Goal: Information Seeking & Learning: Learn about a topic

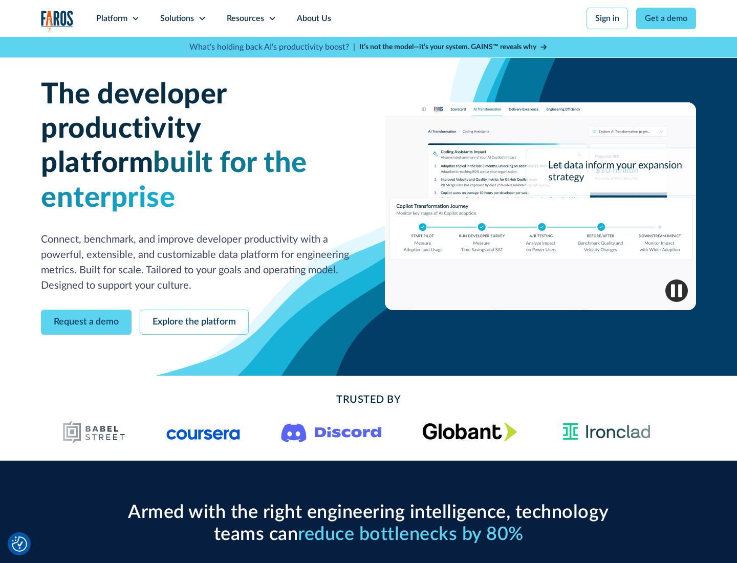
click at [135, 18] on icon at bounding box center [135, 18] width 8 height 8
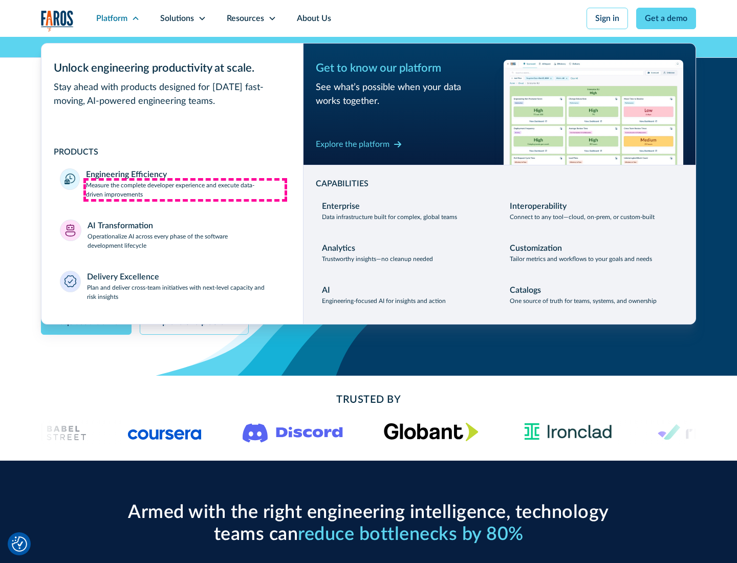
click at [185, 189] on p "Measure the complete developer experience and execute data-driven improvements" at bounding box center [185, 190] width 198 height 18
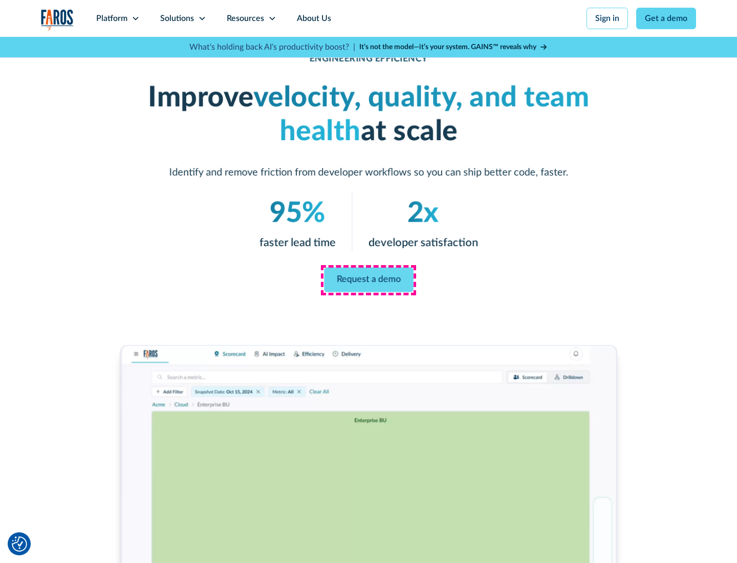
click at [368, 279] on link "Request a demo" at bounding box center [369, 280] width 90 height 25
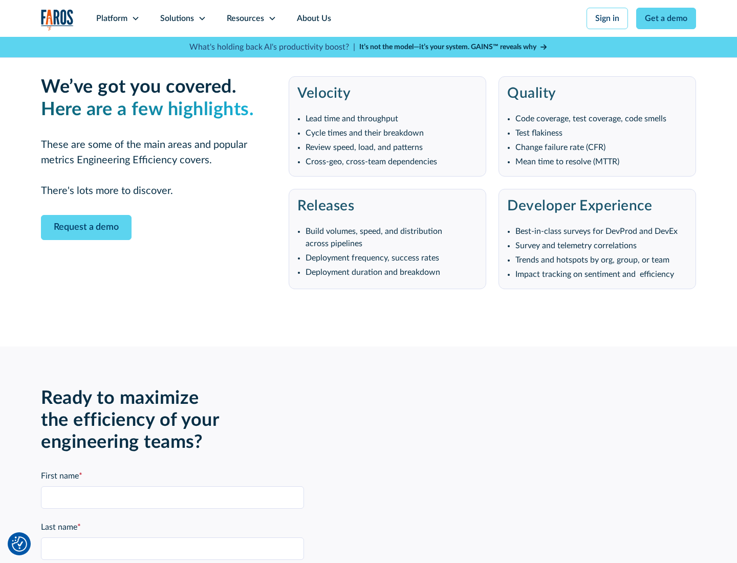
click at [135, 18] on icon at bounding box center [135, 18] width 8 height 8
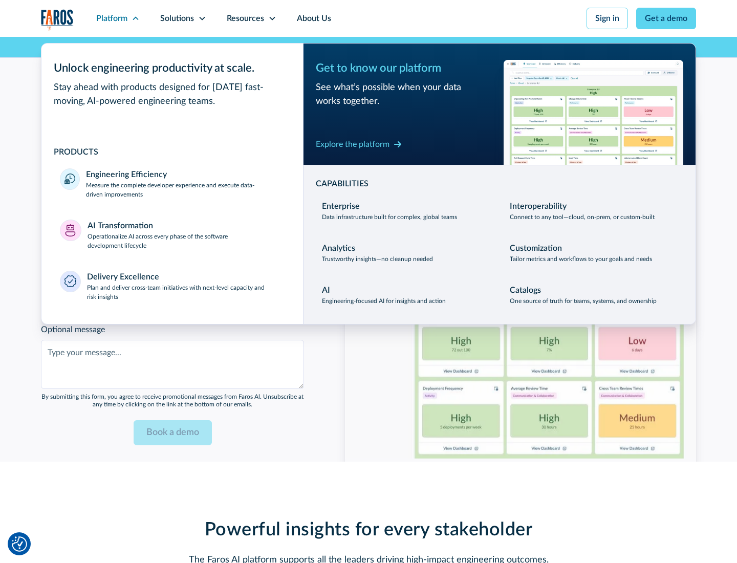
scroll to position [2244, 0]
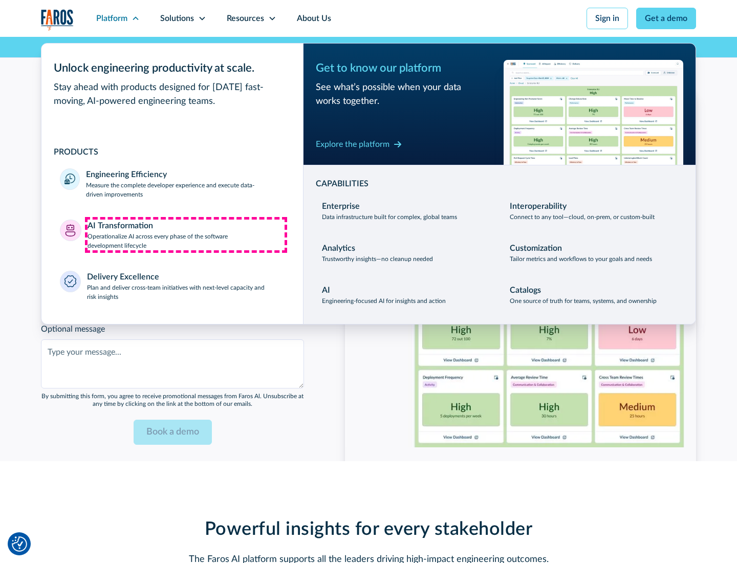
click at [186, 234] on p "Operationalize AI across every phase of the software development lifecycle" at bounding box center [185, 241] width 197 height 18
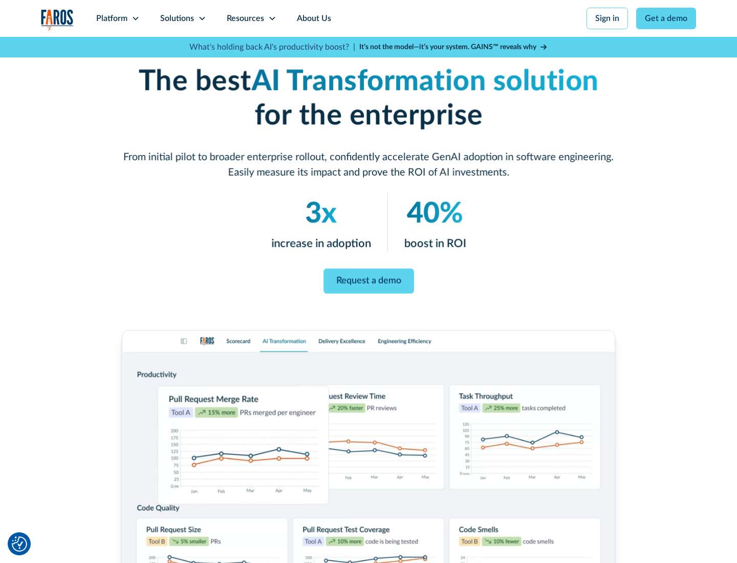
click at [368, 278] on link "Request a demo" at bounding box center [368, 281] width 91 height 25
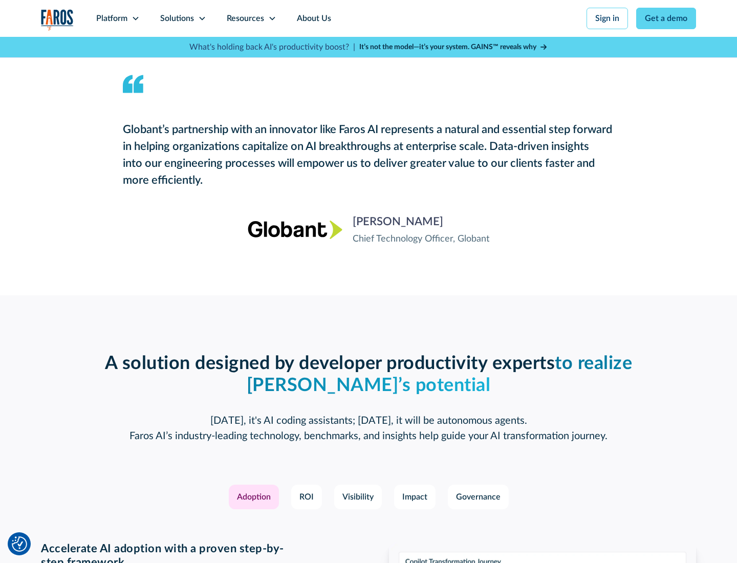
click at [118, 18] on div "Platform" at bounding box center [111, 18] width 31 height 12
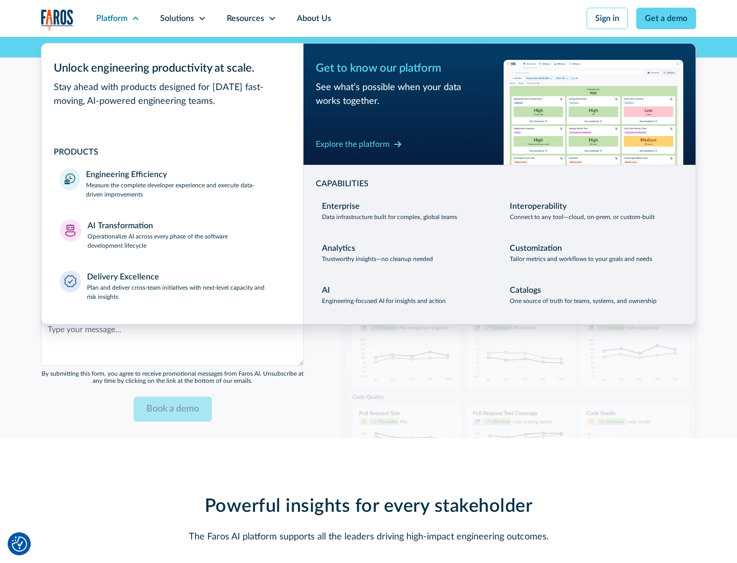
scroll to position [2490, 0]
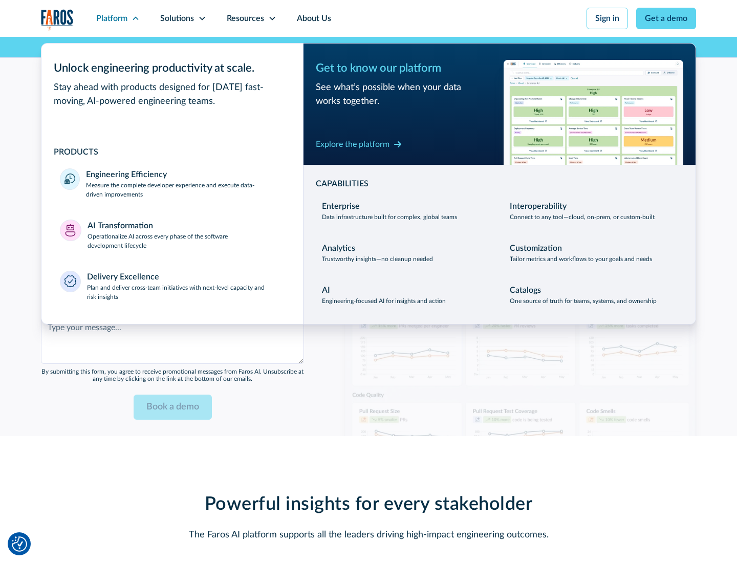
click at [352, 144] on div "Explore the platform" at bounding box center [353, 144] width 74 height 12
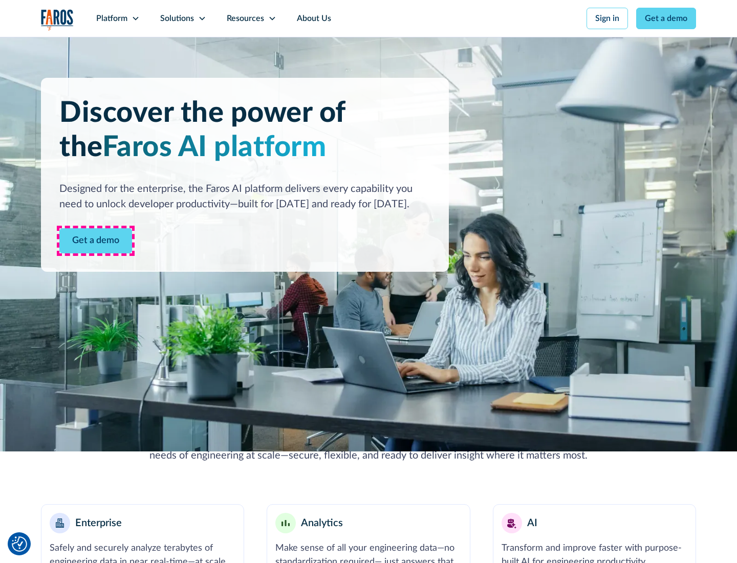
click at [96, 240] on link "Get a demo" at bounding box center [95, 240] width 73 height 25
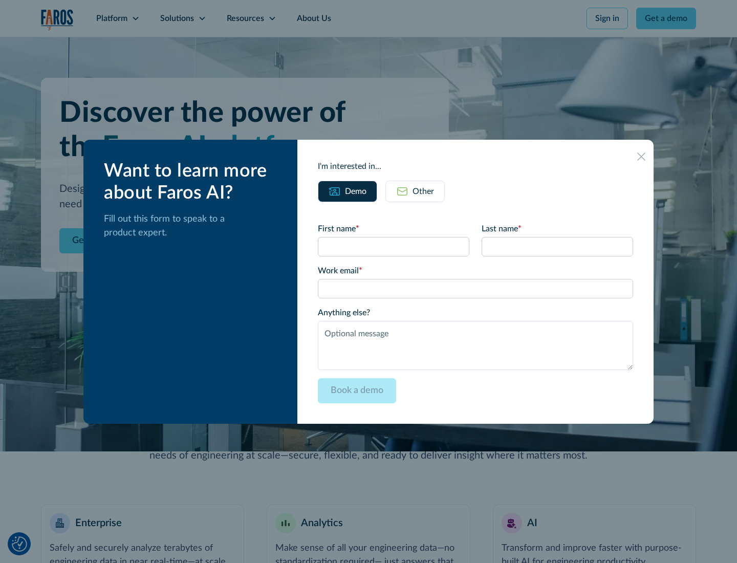
click at [423, 191] on div "Other" at bounding box center [422, 191] width 21 height 12
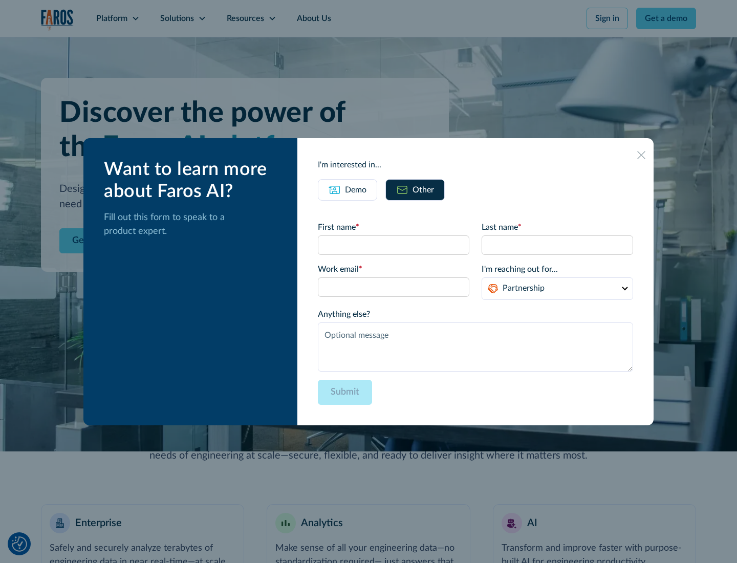
click at [356, 189] on div "Demo" at bounding box center [355, 190] width 21 height 12
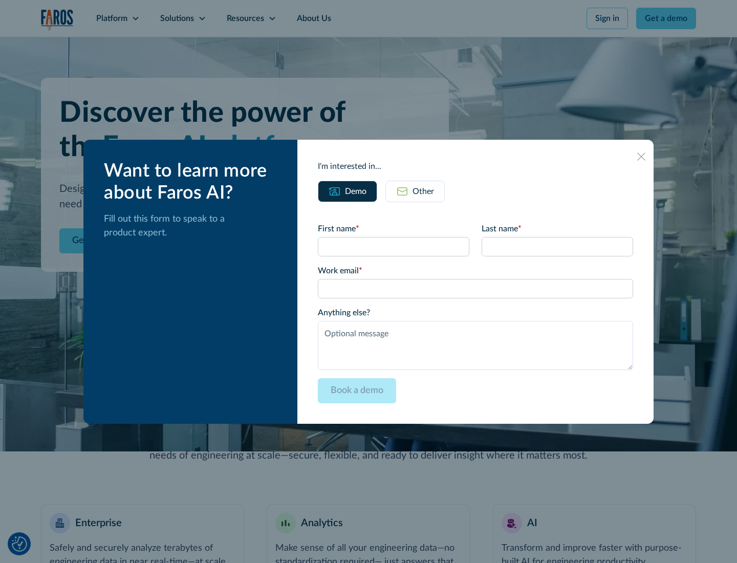
click at [641, 156] on icon at bounding box center [641, 156] width 8 height 8
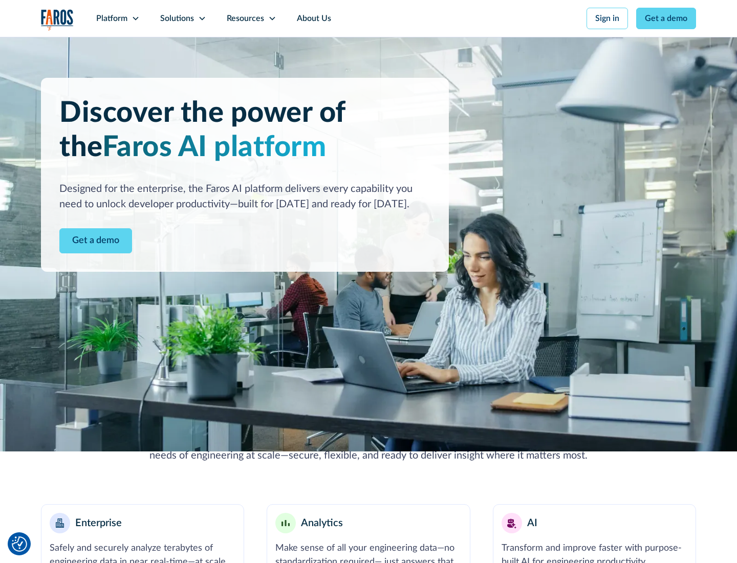
click at [135, 18] on icon at bounding box center [135, 18] width 8 height 8
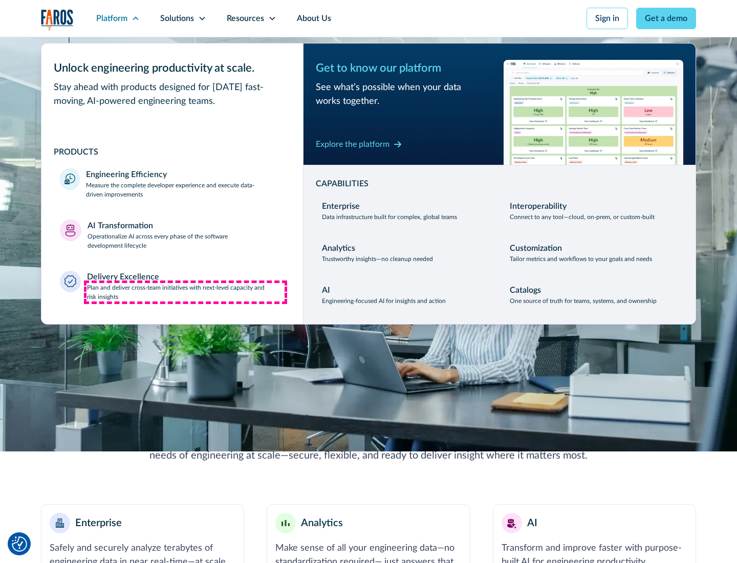
click at [185, 292] on p "Plan and deliver cross-team initiatives with next-level capacity and risk insig…" at bounding box center [186, 292] width 198 height 18
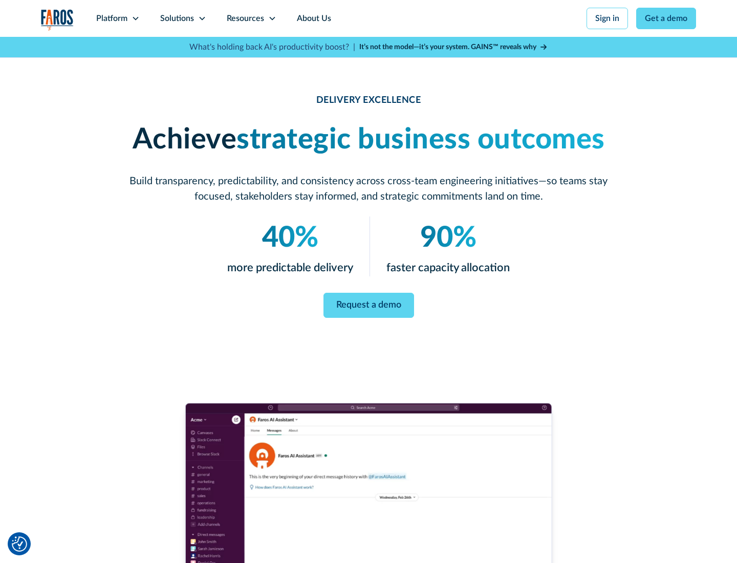
click at [202, 18] on icon at bounding box center [202, 18] width 8 height 8
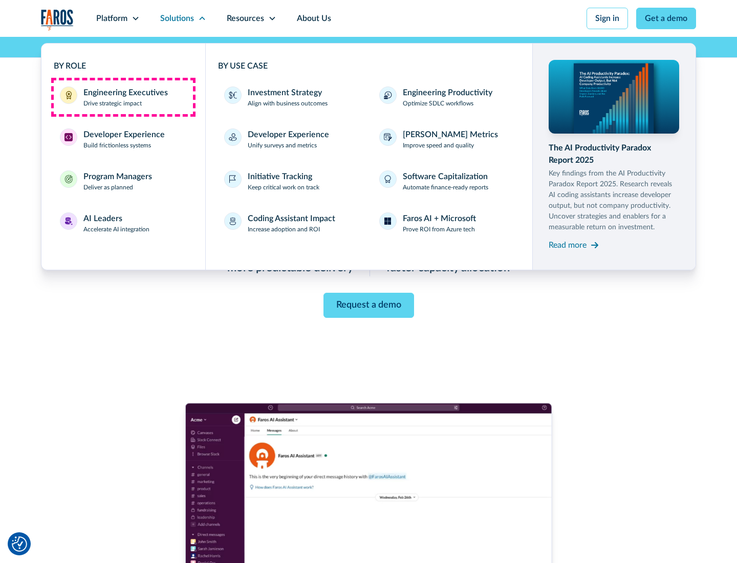
click at [123, 97] on div "Engineering Executives" at bounding box center [125, 92] width 84 height 12
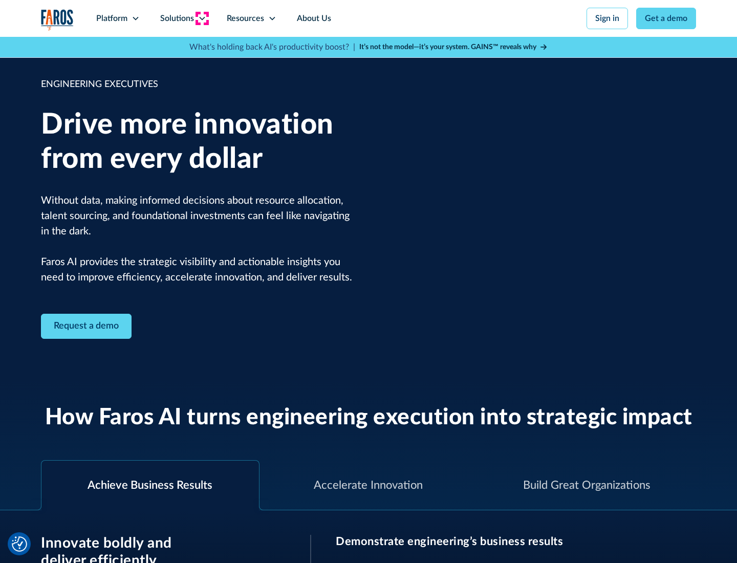
click at [202, 18] on icon at bounding box center [202, 18] width 8 height 8
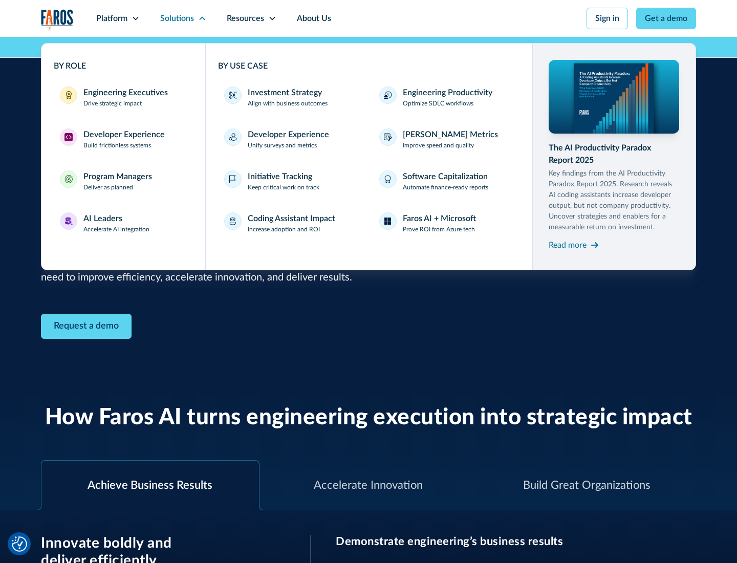
click at [123, 135] on div "Developer Experience" at bounding box center [123, 134] width 81 height 12
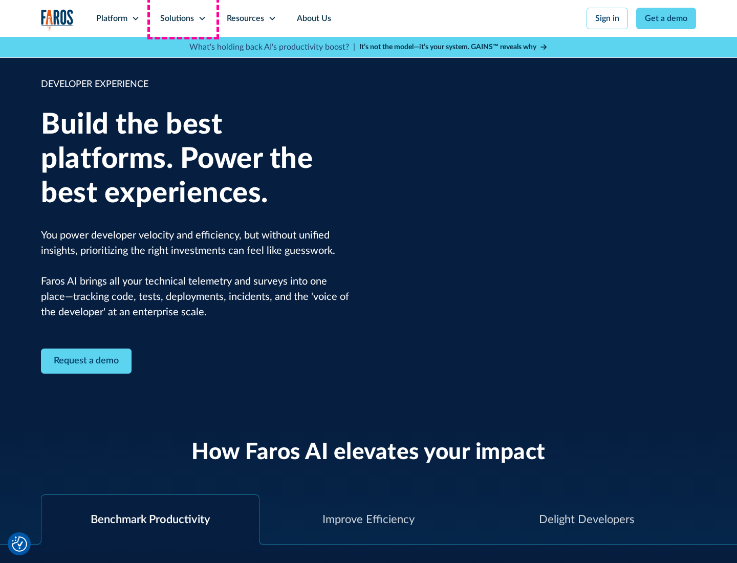
click at [183, 18] on div "Solutions" at bounding box center [177, 18] width 34 height 12
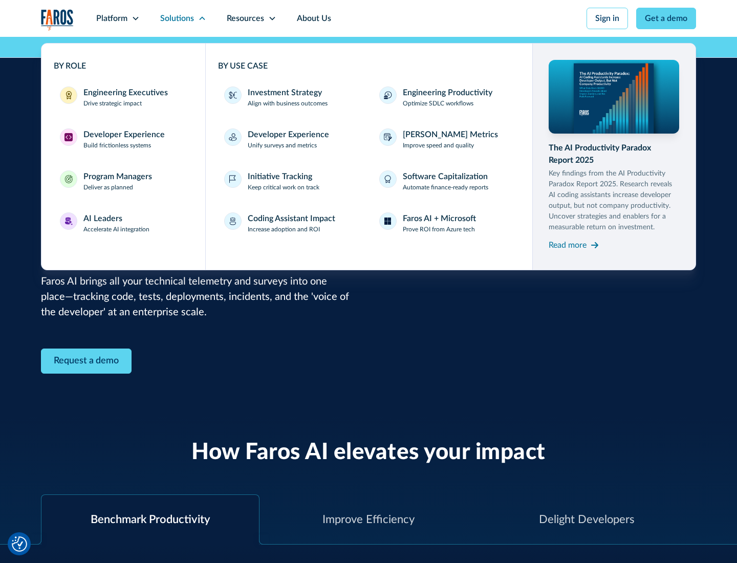
click at [117, 181] on div "Program Managers" at bounding box center [117, 176] width 69 height 12
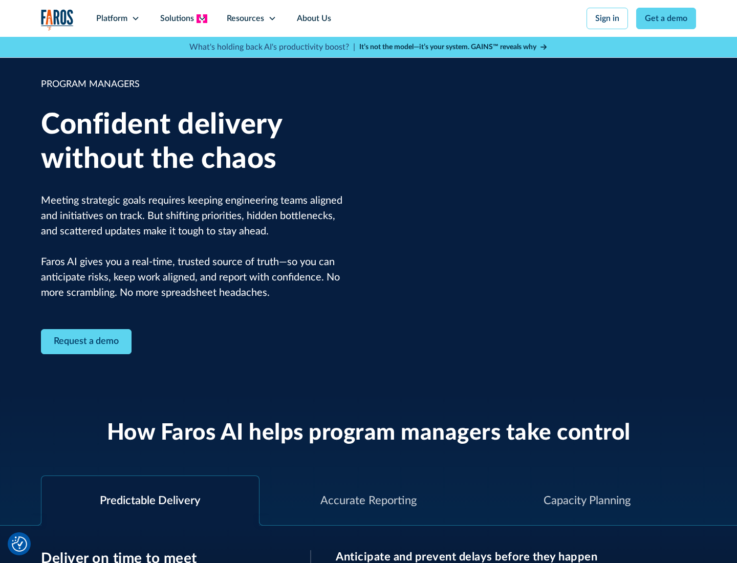
click at [202, 18] on icon at bounding box center [202, 18] width 8 height 8
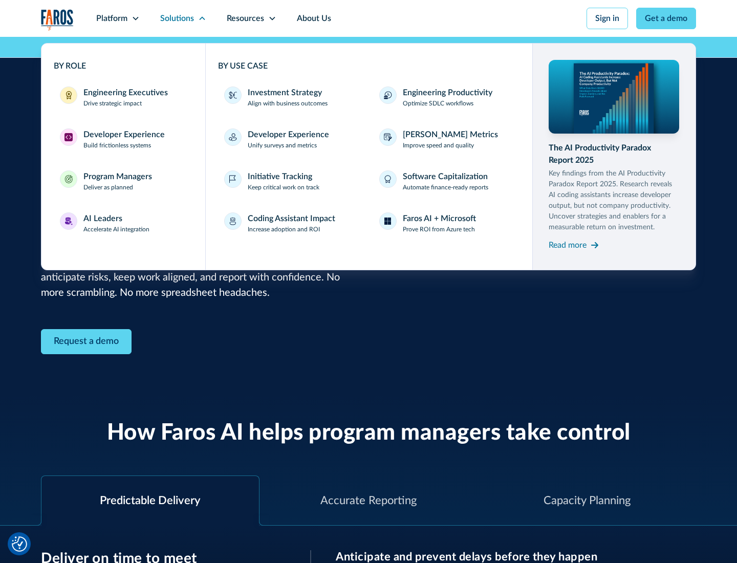
click at [117, 223] on div "AI Leaders" at bounding box center [102, 218] width 39 height 12
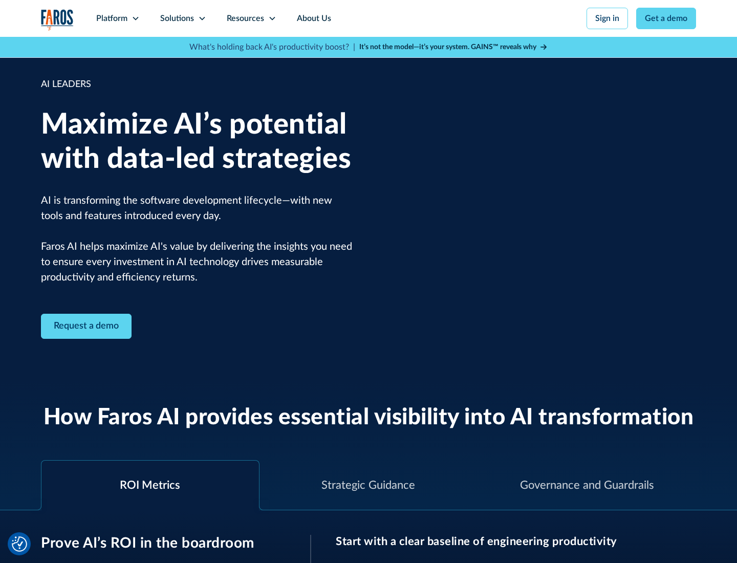
click at [202, 18] on icon at bounding box center [202, 18] width 8 height 8
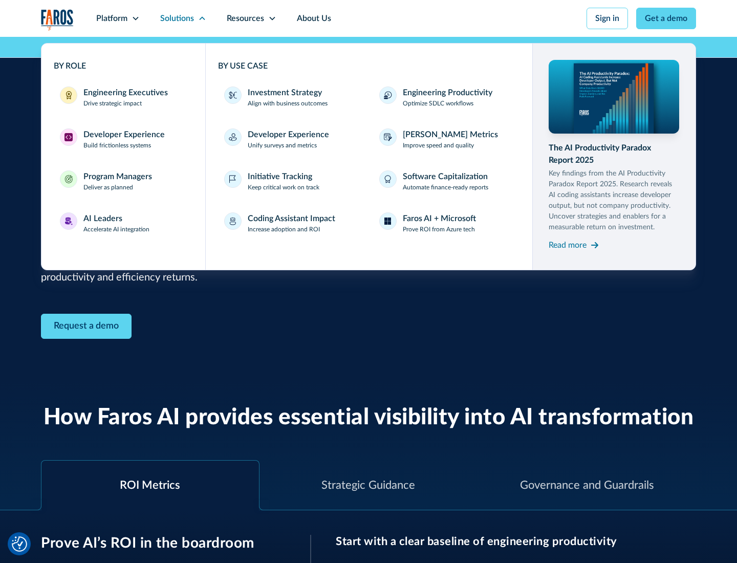
click at [283, 93] on div "Investment Strategy" at bounding box center [285, 92] width 74 height 12
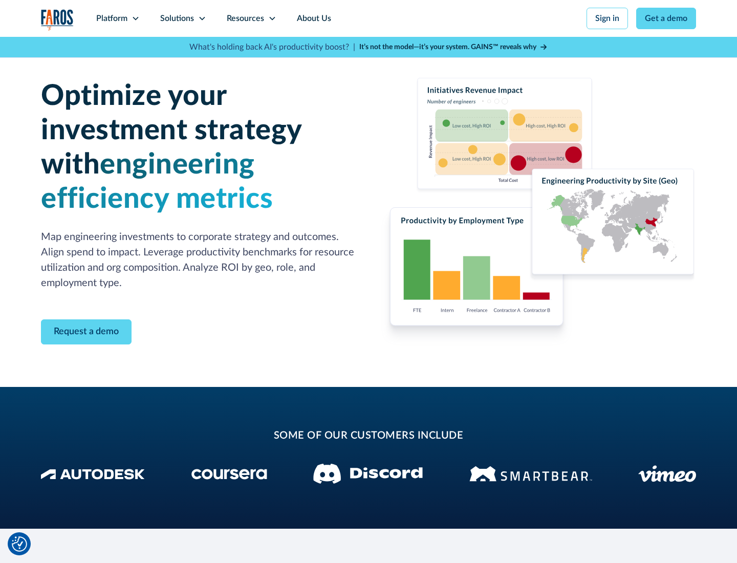
click at [202, 18] on icon at bounding box center [202, 18] width 8 height 8
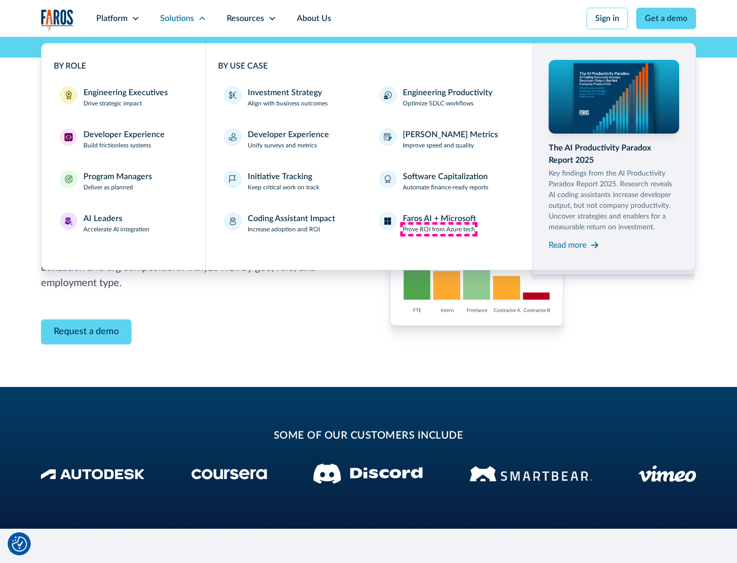
click at [438, 229] on p "Prove ROI from Azure tech" at bounding box center [439, 229] width 72 height 9
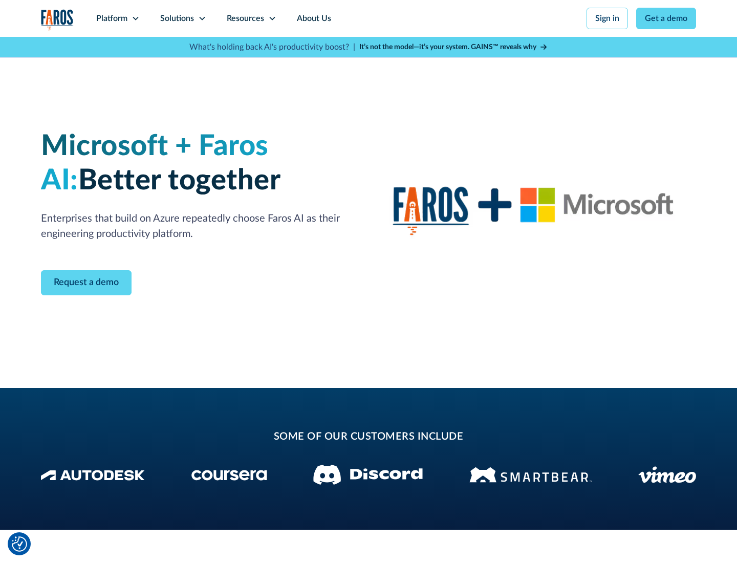
click at [202, 18] on icon at bounding box center [202, 18] width 8 height 8
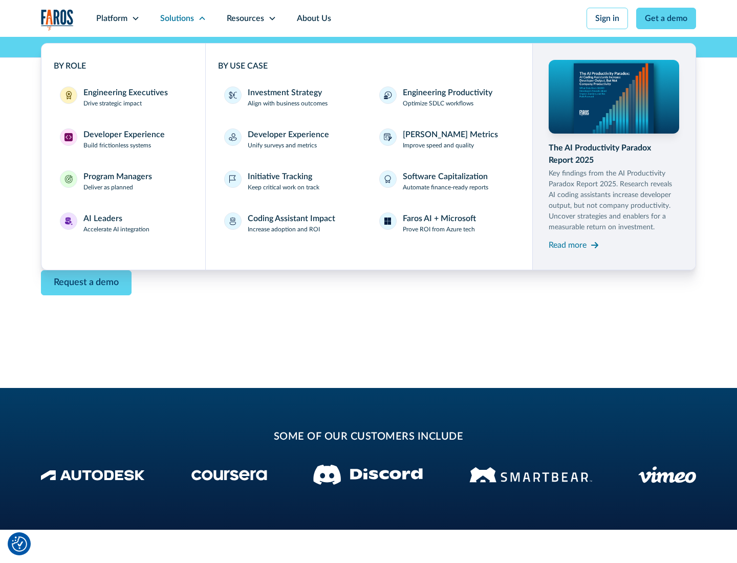
click at [567, 245] on div "Read more" at bounding box center [567, 245] width 38 height 12
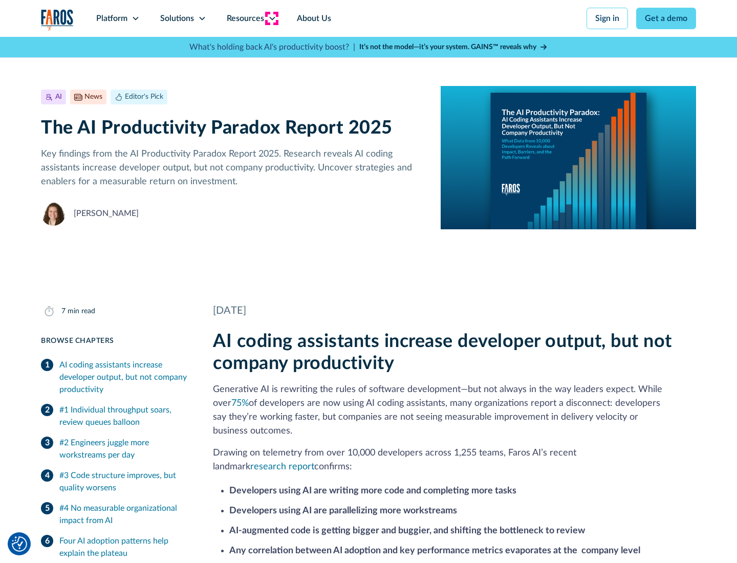
click at [271, 18] on icon at bounding box center [272, 18] width 8 height 8
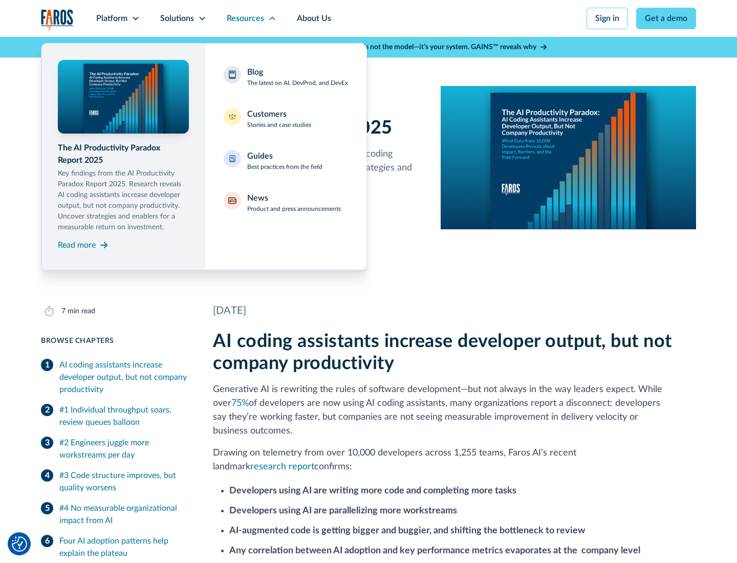
click at [297, 77] on div "Blog The latest on AI, DevProd, and DevEx" at bounding box center [297, 76] width 101 height 21
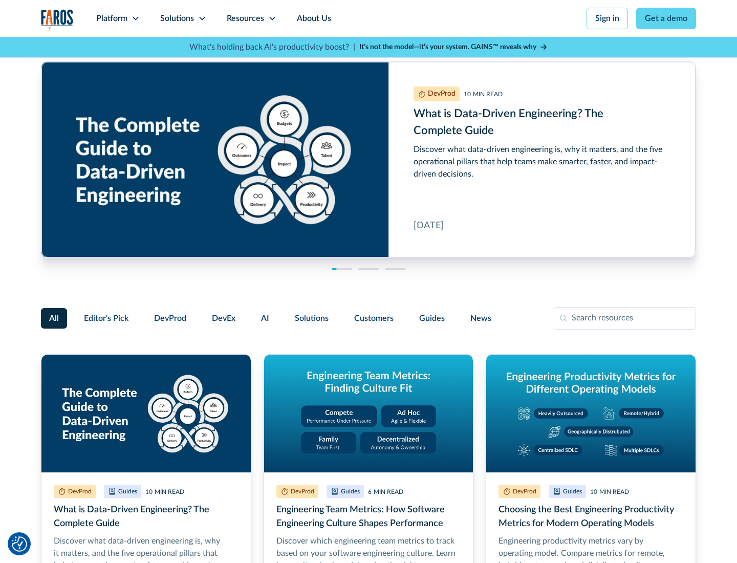
click at [666, 18] on link "Get a demo" at bounding box center [666, 18] width 60 height 21
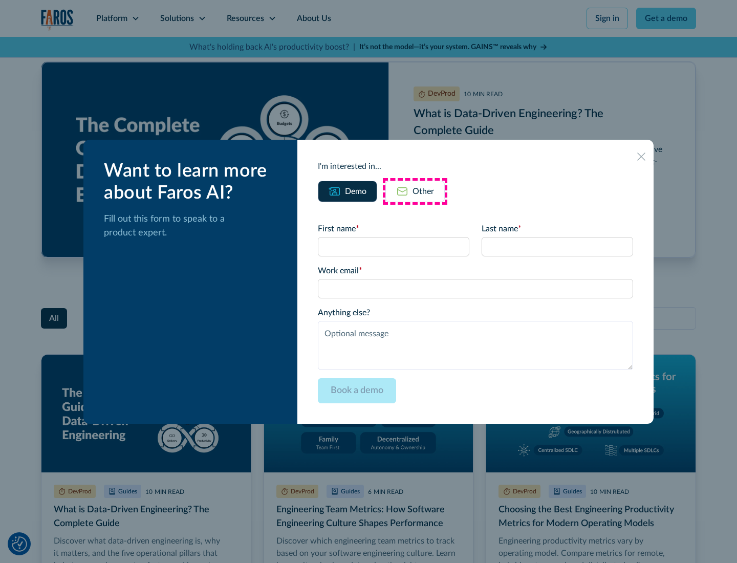
click at [415, 191] on div "Other" at bounding box center [422, 191] width 21 height 12
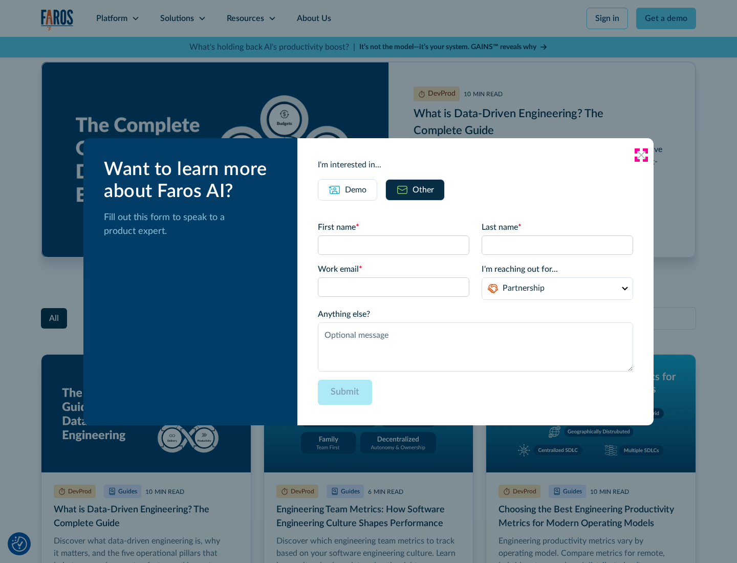
click at [641, 154] on icon at bounding box center [641, 155] width 8 height 8
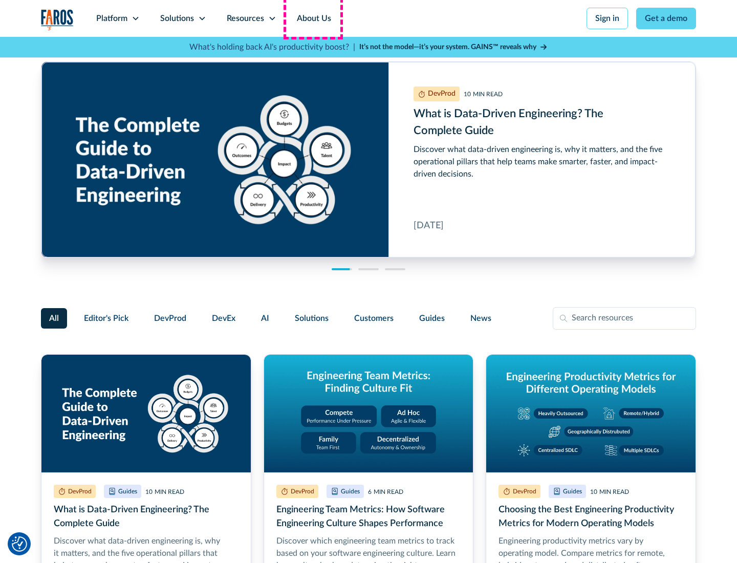
click at [313, 18] on link "About Us" at bounding box center [313, 18] width 55 height 37
